Goal: Check status: Check status

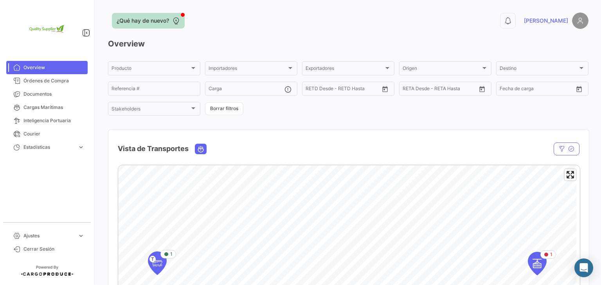
click at [173, 23] on icon at bounding box center [176, 21] width 8 height 8
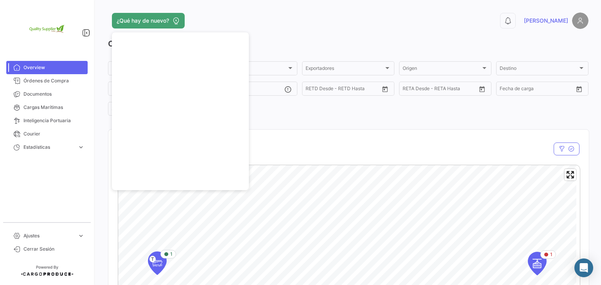
click at [282, 30] on app-header "¿Qué hay de nuevo? 0 [PERSON_NAME]" at bounding box center [348, 26] width 480 height 26
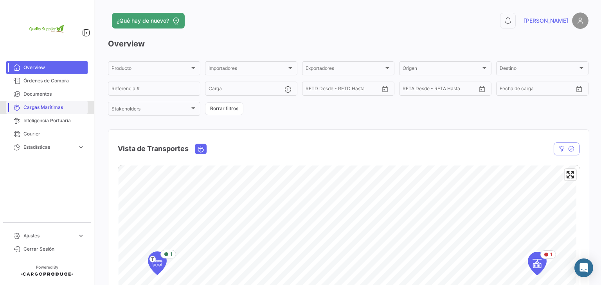
click at [50, 107] on span "Cargas Marítimas" at bounding box center [53, 107] width 61 height 7
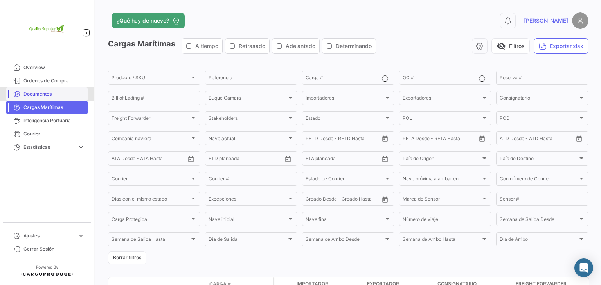
click at [35, 95] on span "Documentos" at bounding box center [53, 94] width 61 height 7
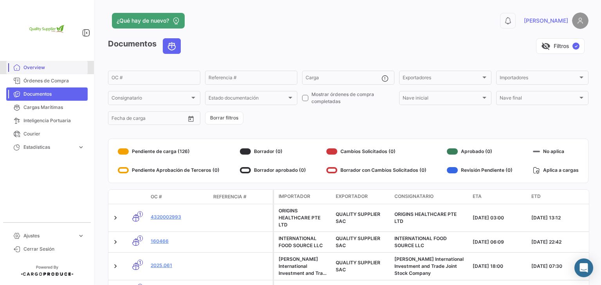
click at [44, 68] on span "Overview" at bounding box center [53, 67] width 61 height 7
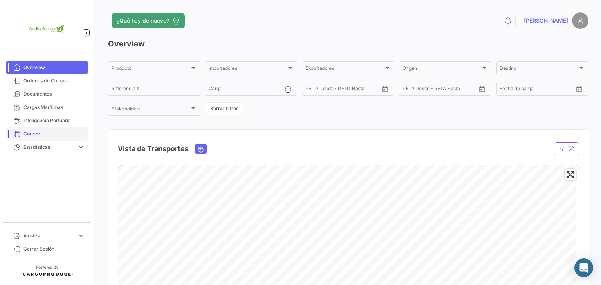
click at [46, 136] on span "Courier" at bounding box center [53, 134] width 61 height 7
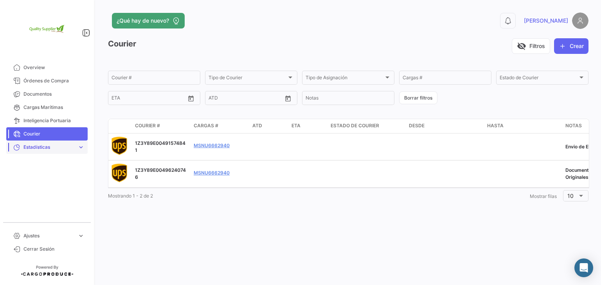
click at [51, 149] on span "Estadísticas" at bounding box center [48, 147] width 51 height 7
click at [45, 120] on span "Inteligencia Portuaria" at bounding box center [53, 120] width 61 height 7
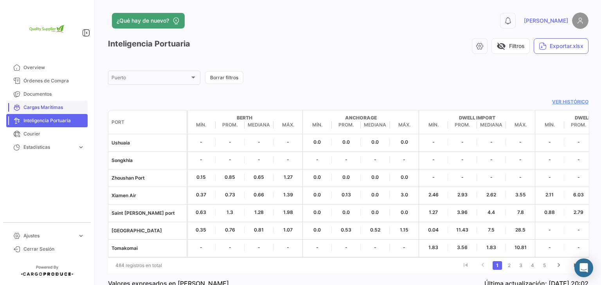
click at [57, 110] on span "Cargas Marítimas" at bounding box center [53, 107] width 61 height 7
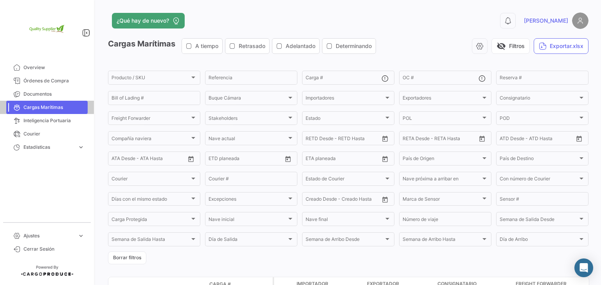
click at [57, 110] on span "Cargas Marítimas" at bounding box center [53, 107] width 61 height 7
click at [44, 100] on link "Documentos" at bounding box center [46, 94] width 81 height 13
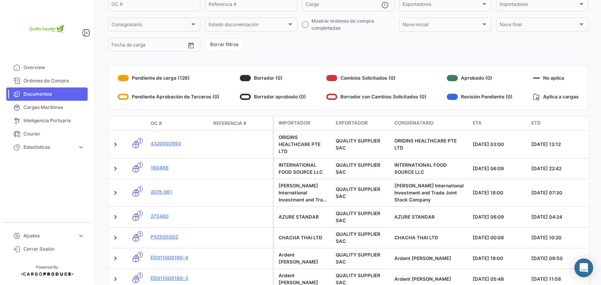
scroll to position [74, 0]
click at [239, 124] on span "Referencia #" at bounding box center [229, 123] width 33 height 7
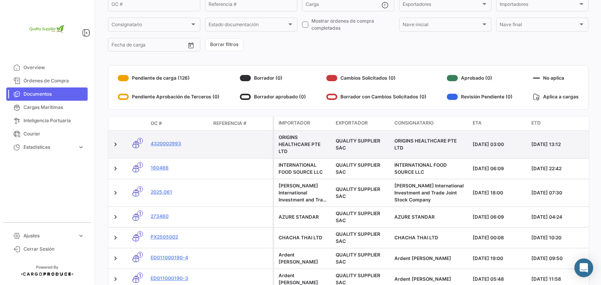
click at [242, 142] on datatable-body-cell at bounding box center [241, 144] width 63 height 27
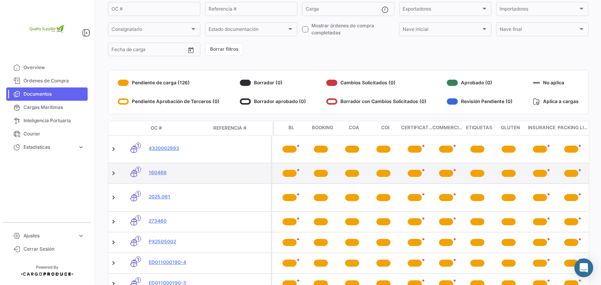
scroll to position [0, 440]
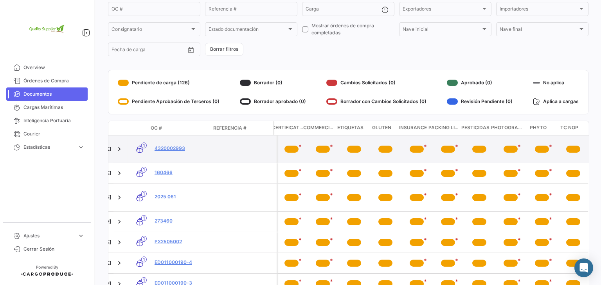
click at [423, 145] on span "*" at bounding box center [424, 147] width 3 height 8
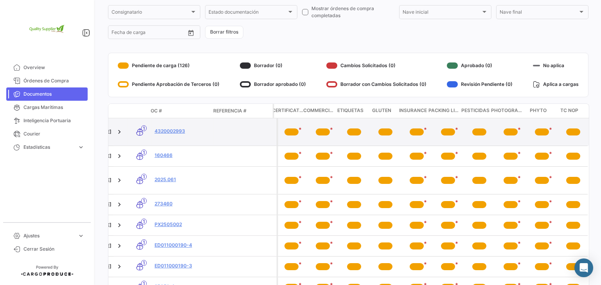
scroll to position [86, 0]
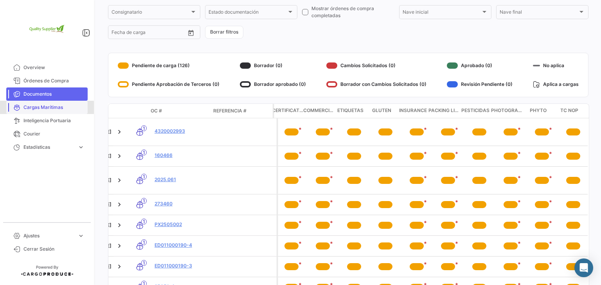
click at [29, 109] on span "Cargas Marítimas" at bounding box center [53, 107] width 61 height 7
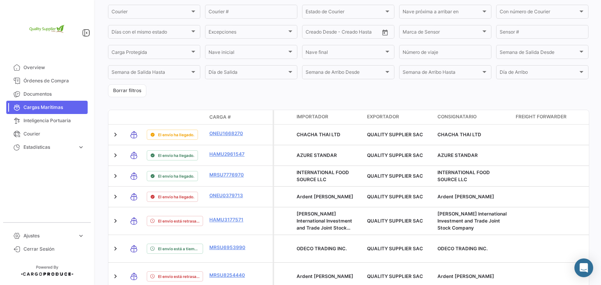
scroll to position [171, 0]
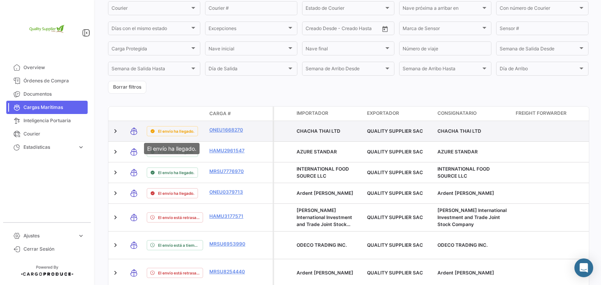
click at [191, 132] on span "El envío ha llegado." at bounding box center [176, 131] width 36 height 6
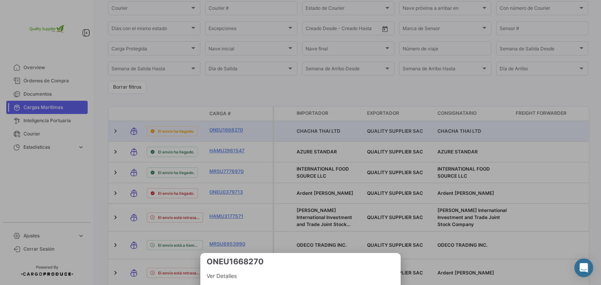
click at [231, 127] on div at bounding box center [300, 142] width 601 height 285
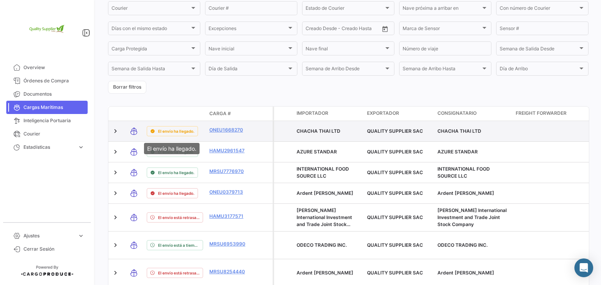
click at [194, 133] on div "El envío ha llegado." at bounding box center [172, 131] width 51 height 10
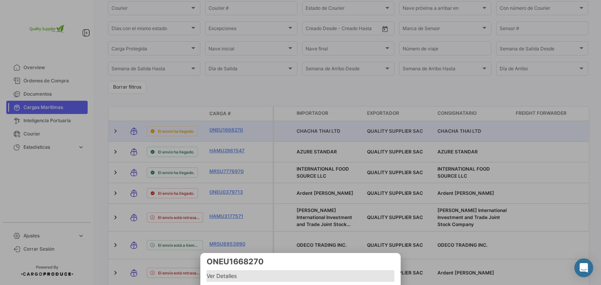
click at [231, 277] on span "Ver Detalles" at bounding box center [300, 276] width 188 height 9
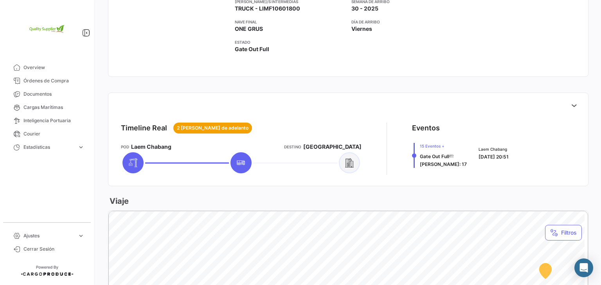
scroll to position [246, 0]
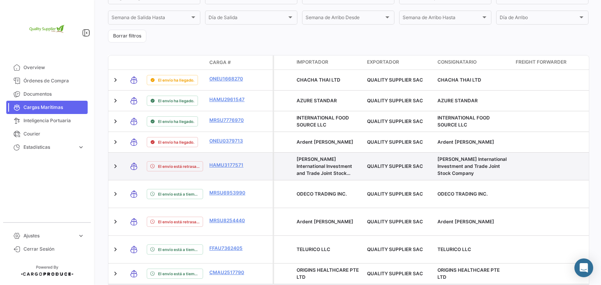
scroll to position [242, 0]
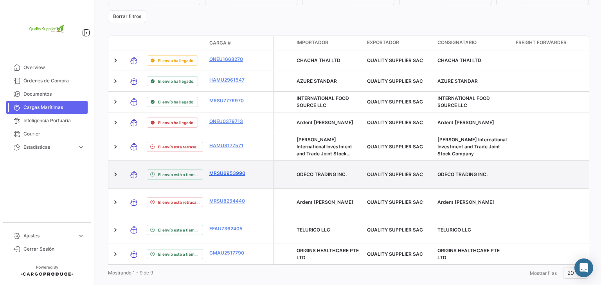
click at [234, 170] on link "MRSU6953990" at bounding box center [229, 173] width 41 height 7
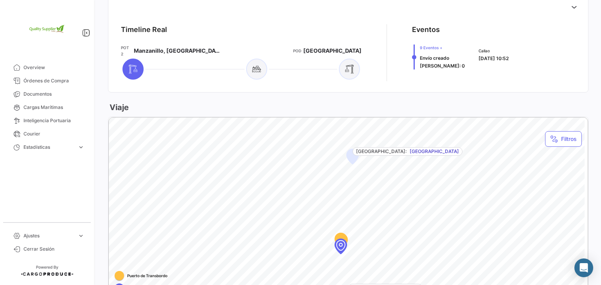
scroll to position [344, 0]
click at [565, 92] on div "Timeline Real POT 2 Manzanillo, [GEOGRAPHIC_DATA] POD [GEOGRAPHIC_DATA] Eventos…" at bounding box center [348, 195] width 480 height 402
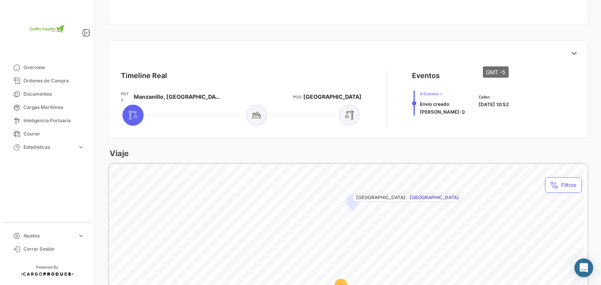
scroll to position [289, 0]
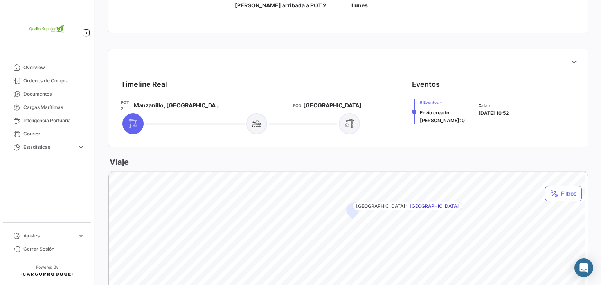
click at [542, 157] on div "Viaje" at bounding box center [348, 162] width 480 height 11
